Goal: Find specific page/section: Find specific page/section

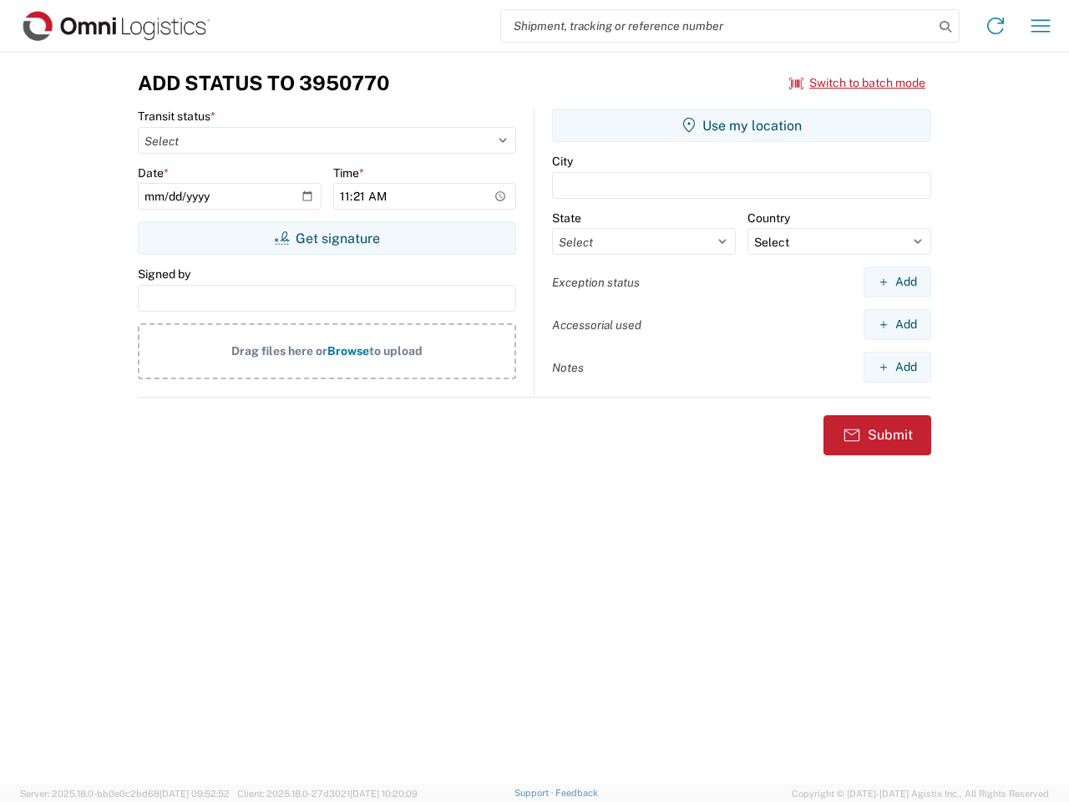
click at [717, 26] on input "search" at bounding box center [717, 26] width 433 height 32
click at [945, 27] on icon at bounding box center [945, 26] width 23 height 23
click at [996, 26] on icon at bounding box center [995, 26] width 27 height 27
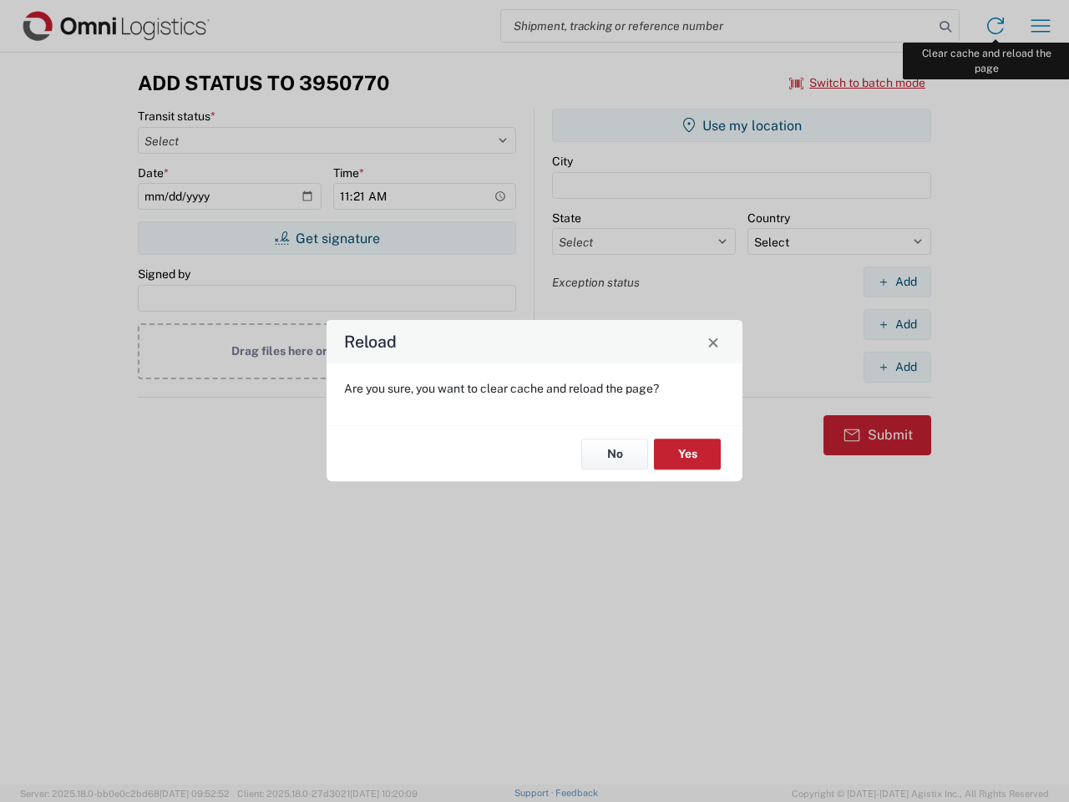
click at [1041, 26] on div "Reload Are you sure, you want to clear cache and reload the page? No Yes" at bounding box center [534, 401] width 1069 height 802
click at [858, 83] on div "Reload Are you sure, you want to clear cache and reload the page? No Yes" at bounding box center [534, 401] width 1069 height 802
click at [327, 238] on div "Reload Are you sure, you want to clear cache and reload the page? No Yes" at bounding box center [534, 401] width 1069 height 802
click at [742, 125] on div "Reload Are you sure, you want to clear cache and reload the page? No Yes" at bounding box center [534, 401] width 1069 height 802
click at [897, 281] on div "Reload Are you sure, you want to clear cache and reload the page? No Yes" at bounding box center [534, 401] width 1069 height 802
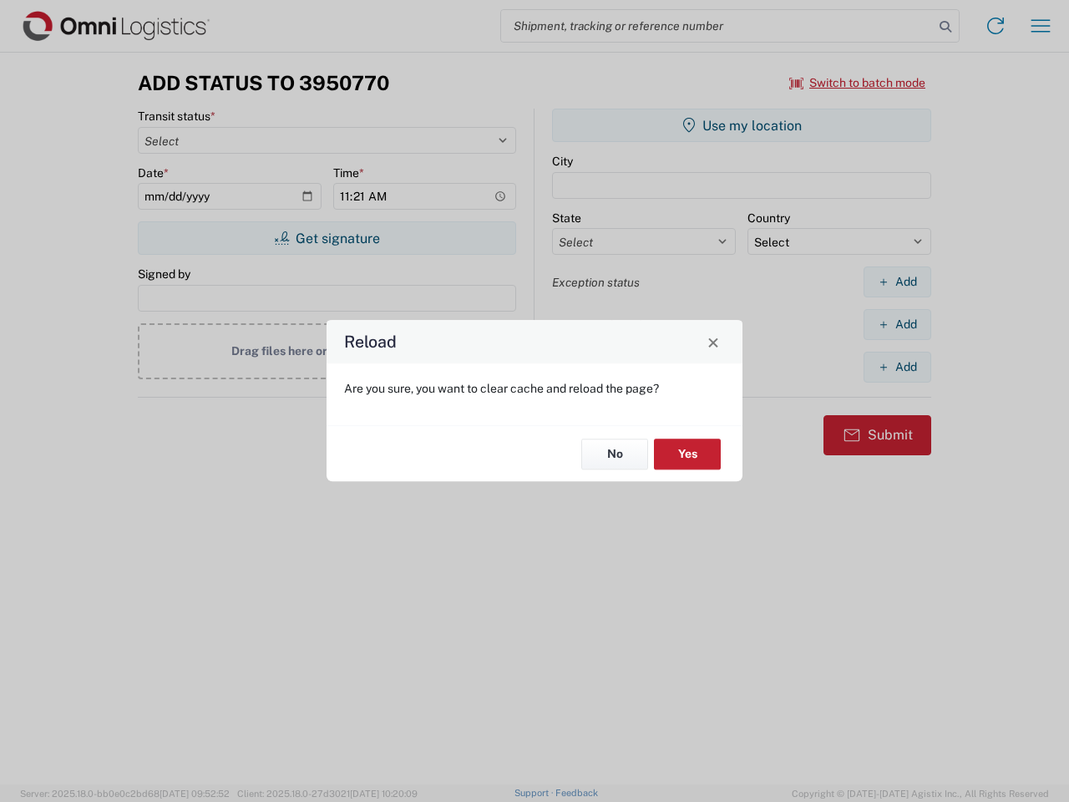
click at [897, 324] on div "Reload Are you sure, you want to clear cache and reload the page? No Yes" at bounding box center [534, 401] width 1069 height 802
click at [897, 367] on div "Reload Are you sure, you want to clear cache and reload the page? No Yes" at bounding box center [534, 401] width 1069 height 802
